Goal: Task Accomplishment & Management: Use online tool/utility

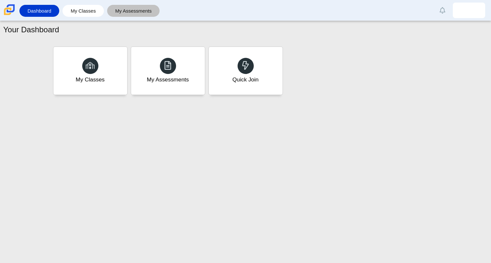
click at [124, 13] on link "My Assessments" at bounding box center [133, 11] width 46 height 12
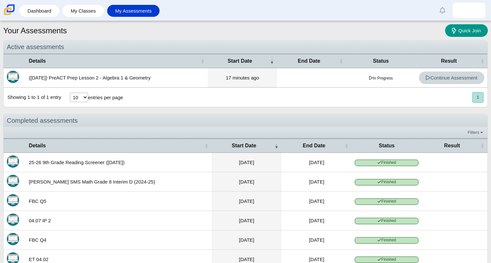
click at [455, 80] on link "Continue Assessment" at bounding box center [451, 78] width 65 height 13
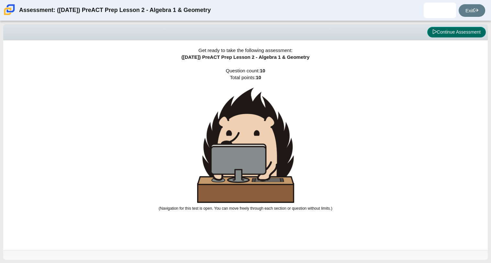
click at [446, 31] on button "Continue Assessment" at bounding box center [456, 32] width 59 height 11
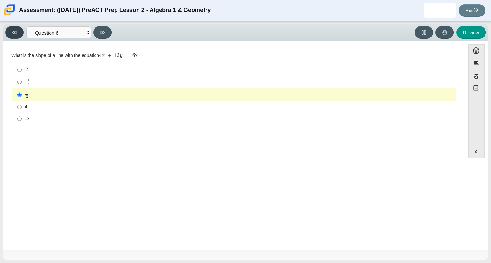
click at [14, 31] on icon at bounding box center [14, 32] width 5 height 5
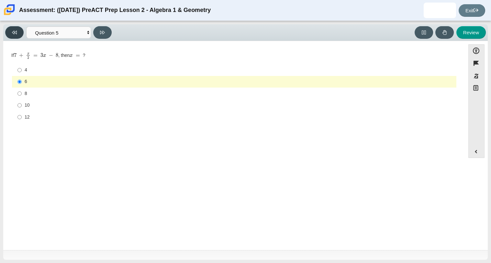
click at [15, 33] on icon at bounding box center [14, 32] width 5 height 5
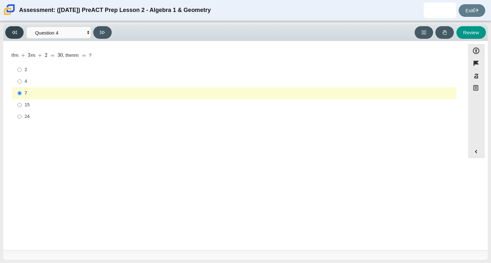
click at [15, 33] on icon at bounding box center [14, 32] width 5 height 5
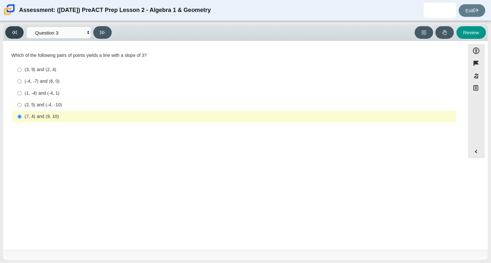
click at [15, 33] on icon at bounding box center [14, 32] width 5 height 5
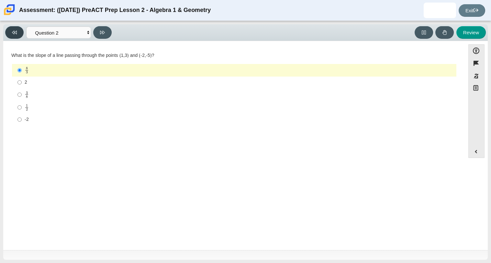
click at [15, 33] on icon at bounding box center [14, 32] width 5 height 5
select select "bbf5d072-3e0b-44c4-9a12-6e7c9033f65b"
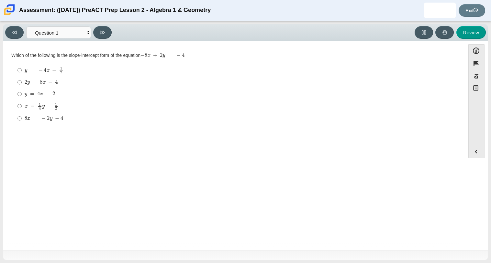
click at [47, 71] on mjx-c "Assessment items" at bounding box center [48, 70] width 3 height 3
click at [22, 71] on input "y = − 4 x − 1 2 y = − 4 x − 1 2" at bounding box center [19, 70] width 4 height 13
radio input "true"
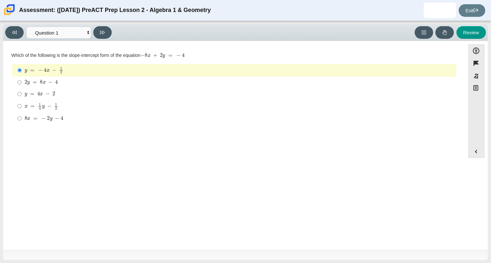
click at [37, 98] on mjx-container "y = 4 x − 2" at bounding box center [40, 93] width 30 height 12
click at [22, 98] on input "y = 4 x − 2 y = 4 x − 2" at bounding box center [19, 94] width 4 height 12
radio input "true"
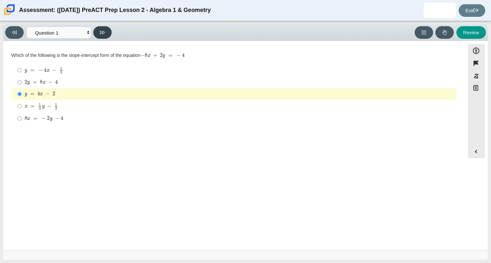
click at [104, 32] on icon at bounding box center [102, 33] width 5 height 4
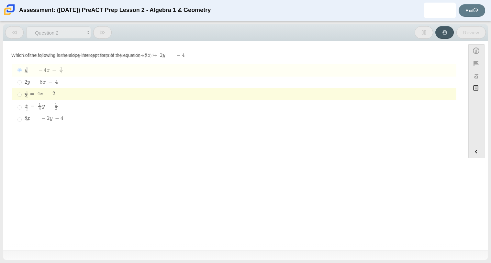
click at [104, 32] on icon at bounding box center [102, 33] width 5 height 4
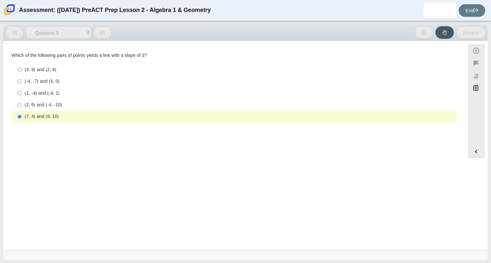
click at [104, 31] on icon at bounding box center [102, 33] width 5 height 4
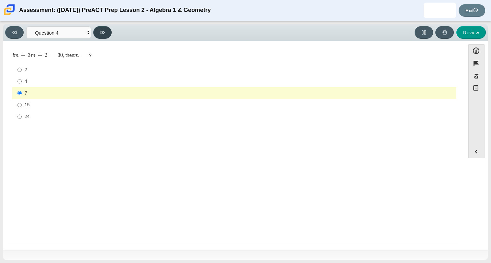
click at [104, 32] on icon at bounding box center [102, 33] width 5 height 4
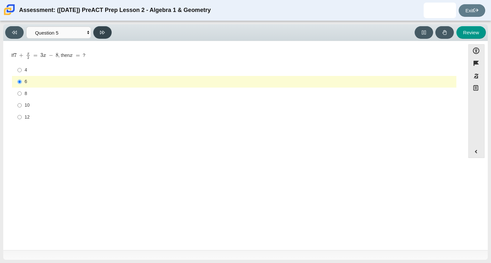
click at [104, 32] on icon at bounding box center [102, 33] width 5 height 4
select select "210571de-36a6-4d8e-a361-ceff8ef801dc"
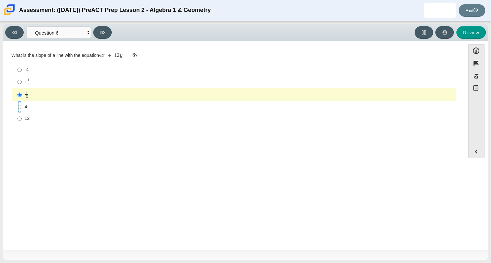
click at [21, 111] on input "4 4" at bounding box center [19, 107] width 4 height 12
radio input "true"
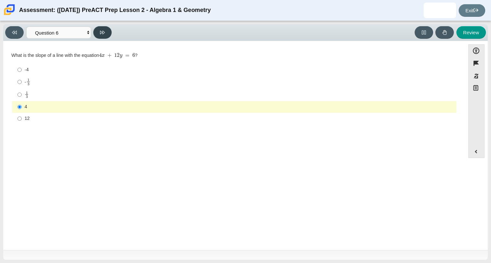
click at [106, 32] on button at bounding box center [102, 32] width 18 height 13
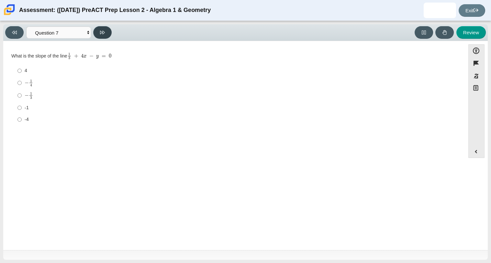
click at [107, 32] on button at bounding box center [102, 32] width 18 height 13
click at [106, 32] on button at bounding box center [102, 32] width 18 height 13
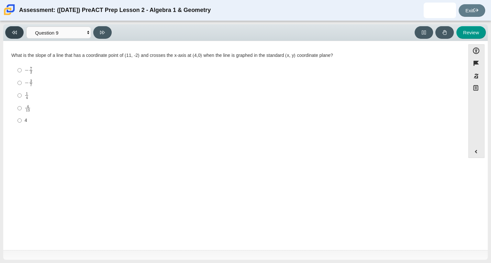
click at [22, 32] on button at bounding box center [14, 32] width 18 height 13
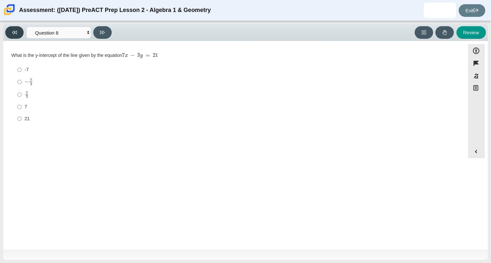
click at [22, 32] on button at bounding box center [14, 32] width 18 height 13
click at [21, 31] on button at bounding box center [14, 32] width 18 height 13
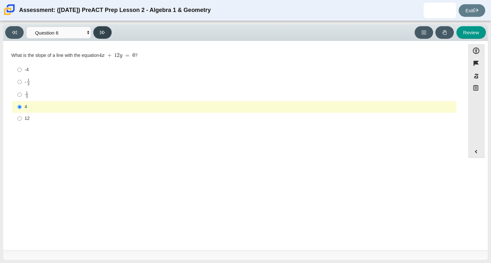
click at [104, 31] on icon at bounding box center [102, 32] width 5 height 5
select select "ec95ace6-bebc-42b8-9428-40567494d4da"
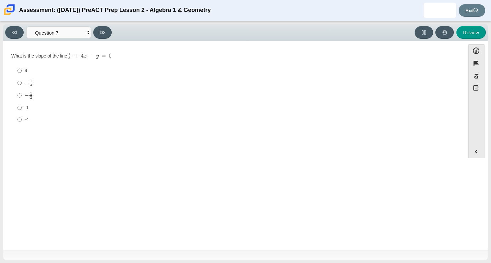
click at [27, 110] on div "-1" at bounding box center [239, 108] width 429 height 6
click at [22, 110] on input "-1 -1" at bounding box center [19, 108] width 4 height 12
radio input "true"
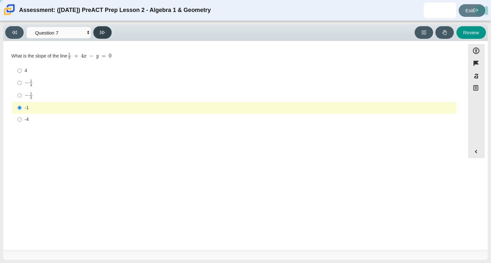
click at [101, 27] on button at bounding box center [102, 32] width 18 height 13
select select "ce81fe10-bf29-4b5e-8bd7-4f47f2fed4d8"
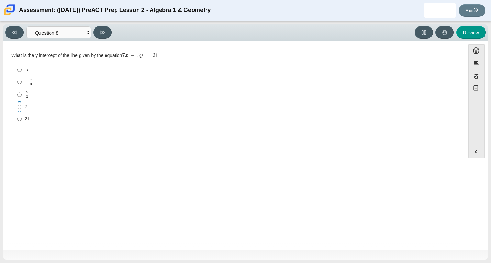
click at [21, 105] on input "7 7" at bounding box center [19, 107] width 4 height 12
radio input "true"
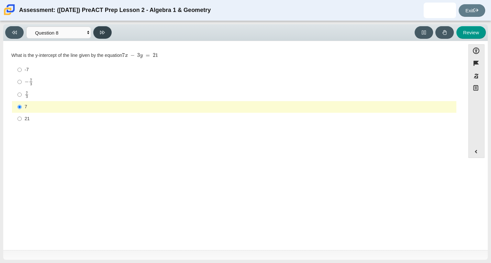
click at [104, 35] on button at bounding box center [102, 32] width 18 height 13
select select "14773eaf-2ca1-47ae-afe7-a624a56f34b3"
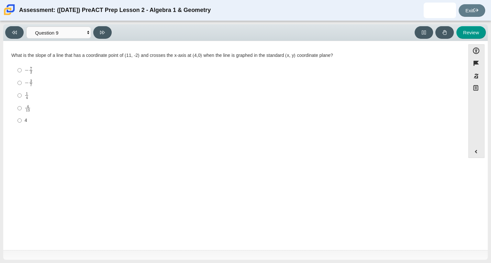
click at [31, 71] on mjx-c "Assessment items" at bounding box center [31, 72] width 2 height 3
click at [22, 71] on input "− 7 2 negative 7 halves" at bounding box center [19, 70] width 4 height 13
radio input "true"
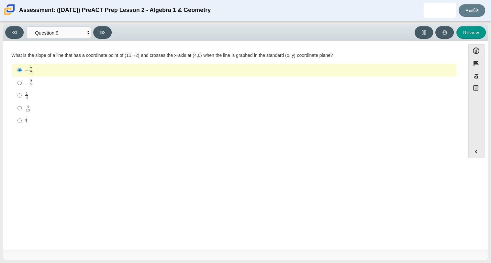
click at [39, 79] on div "− 2 7" at bounding box center [239, 82] width 429 height 7
click at [22, 79] on input "− 2 7 negative 2 sevenths" at bounding box center [19, 83] width 4 height 13
radio input "true"
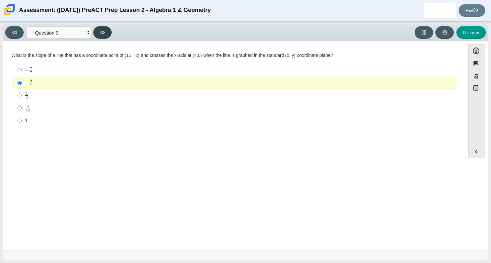
click at [103, 31] on icon at bounding box center [102, 32] width 5 height 5
select select "96b71634-eacb-4f7e-8aef-411727d9bcba"
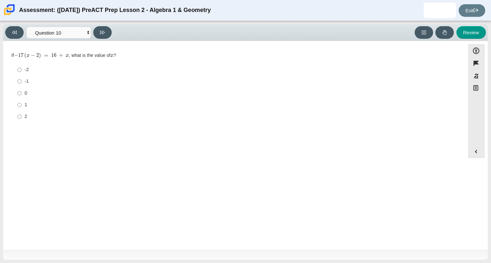
click at [25, 94] on div "0" at bounding box center [239, 93] width 429 height 6
click at [22, 94] on input "0 0" at bounding box center [19, 93] width 4 height 12
radio input "true"
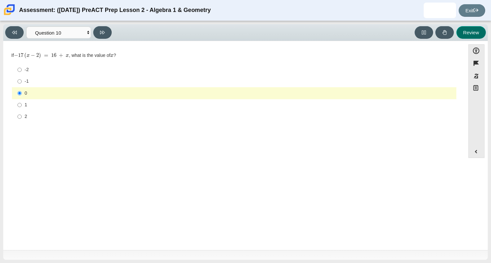
click at [473, 37] on button "Review" at bounding box center [470, 32] width 29 height 13
select select "review"
